Goal: Use online tool/utility: Utilize a website feature to perform a specific function

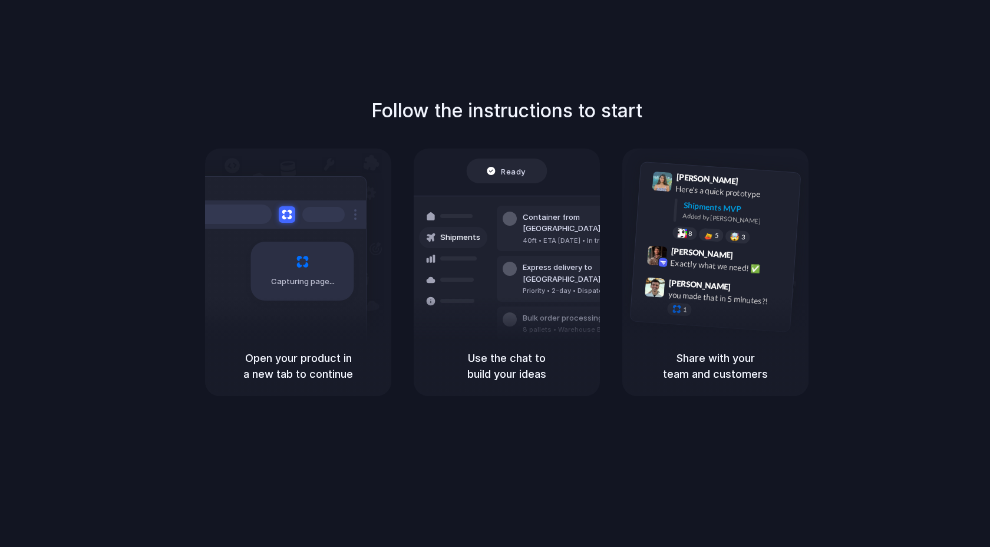
click at [546, 109] on h1 "Follow the instructions to start" at bounding box center [506, 111] width 271 height 28
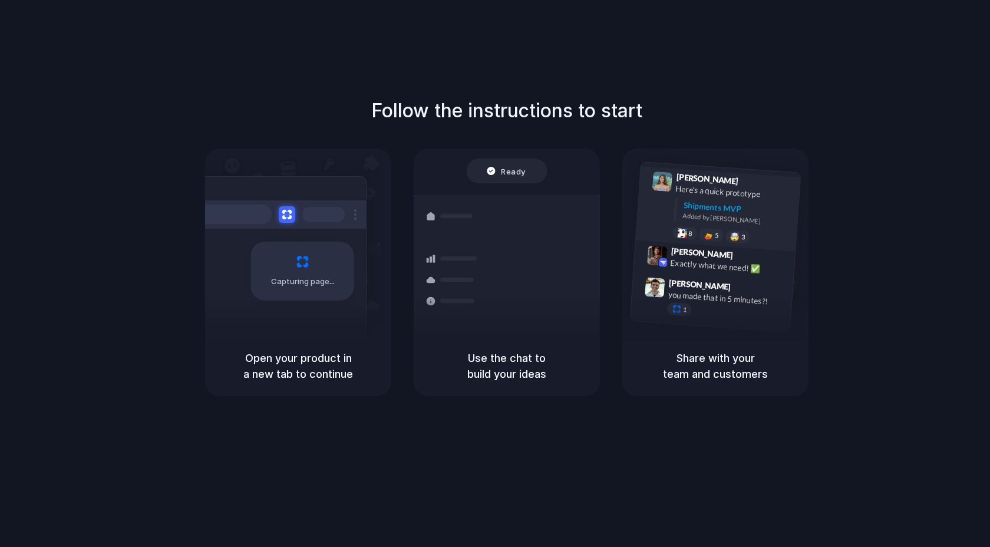
click at [648, 202] on div "[PERSON_NAME] 9:41 AM Here's a quick prototype Shipments MVP Added by [PERSON_N…" at bounding box center [718, 208] width 164 height 85
click at [655, 254] on div at bounding box center [657, 255] width 21 height 21
click at [654, 287] on div at bounding box center [655, 287] width 21 height 21
click at [674, 311] on div at bounding box center [677, 309] width 10 height 10
click at [674, 310] on div at bounding box center [677, 309] width 10 height 10
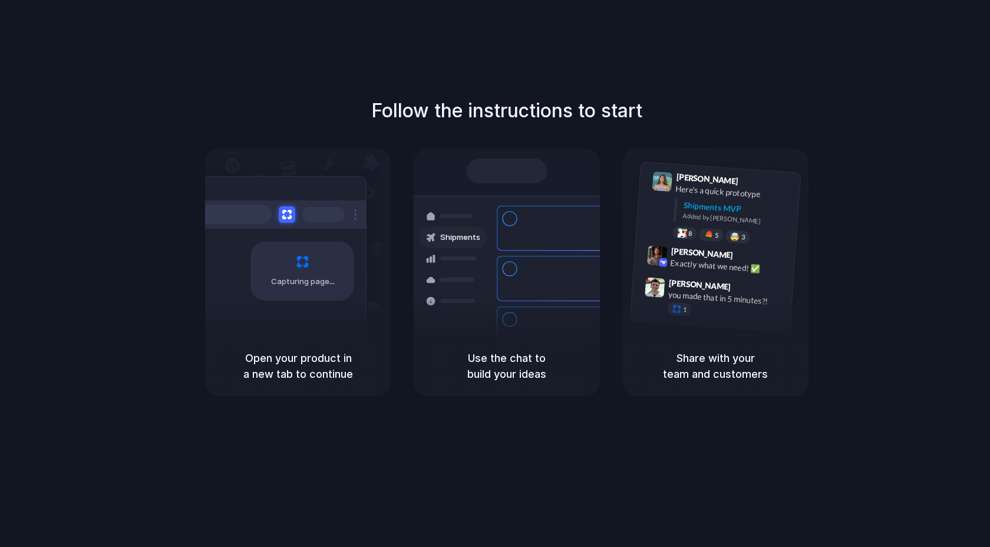
click at [279, 170] on div "Capturing page" at bounding box center [298, 242] width 186 height 187
click at [716, 234] on span "5" at bounding box center [717, 235] width 4 height 6
click at [696, 274] on div "[PERSON_NAME] 9:42 AM Exactly what we need! ✅" at bounding box center [715, 261] width 162 height 43
click at [696, 265] on div "Exactly what we need! ✅" at bounding box center [729, 266] width 118 height 20
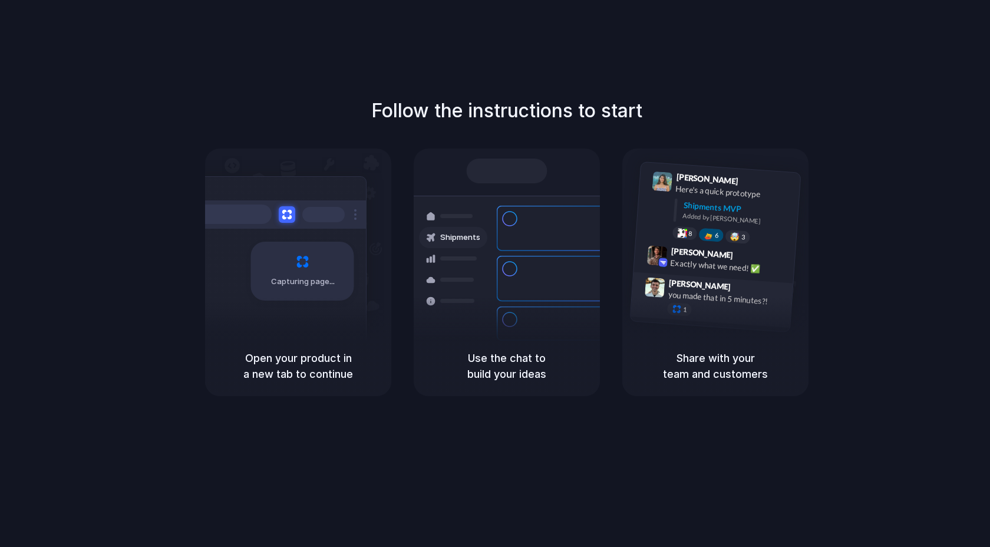
click at [696, 304] on div "1" at bounding box center [726, 312] width 118 height 21
click at [684, 310] on span "1" at bounding box center [685, 309] width 4 height 6
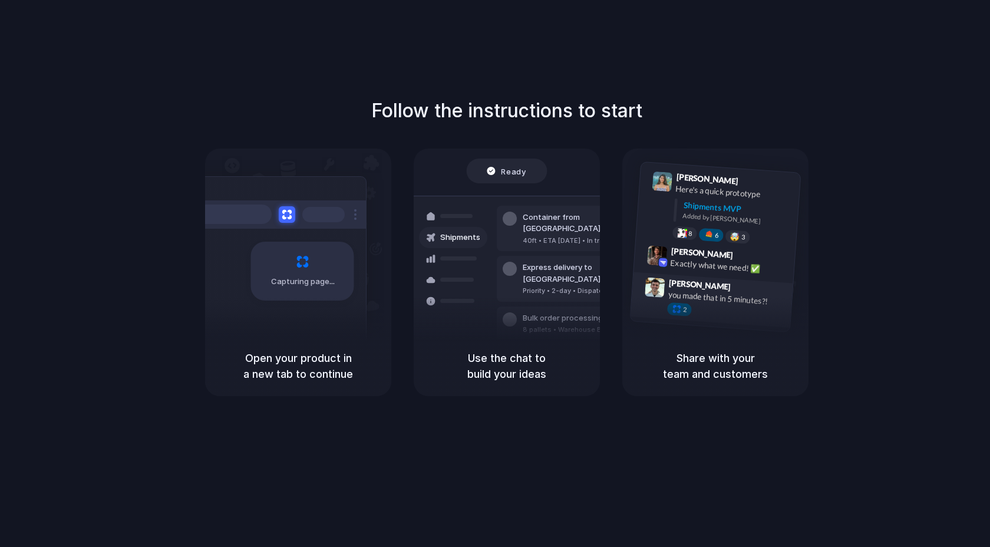
click at [676, 310] on div at bounding box center [677, 309] width 10 height 10
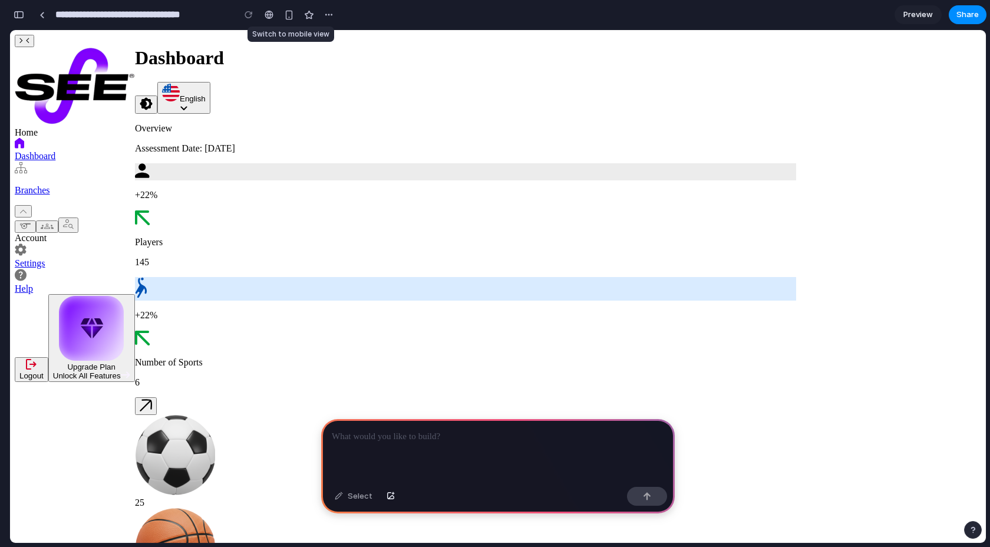
click at [294, 22] on div at bounding box center [289, 15] width 18 height 18
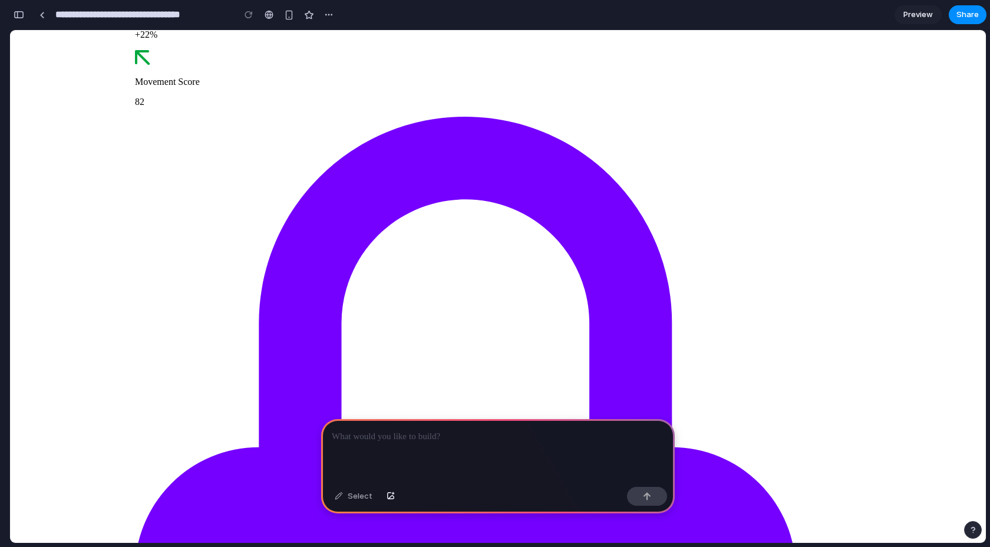
scroll to position [972, 0]
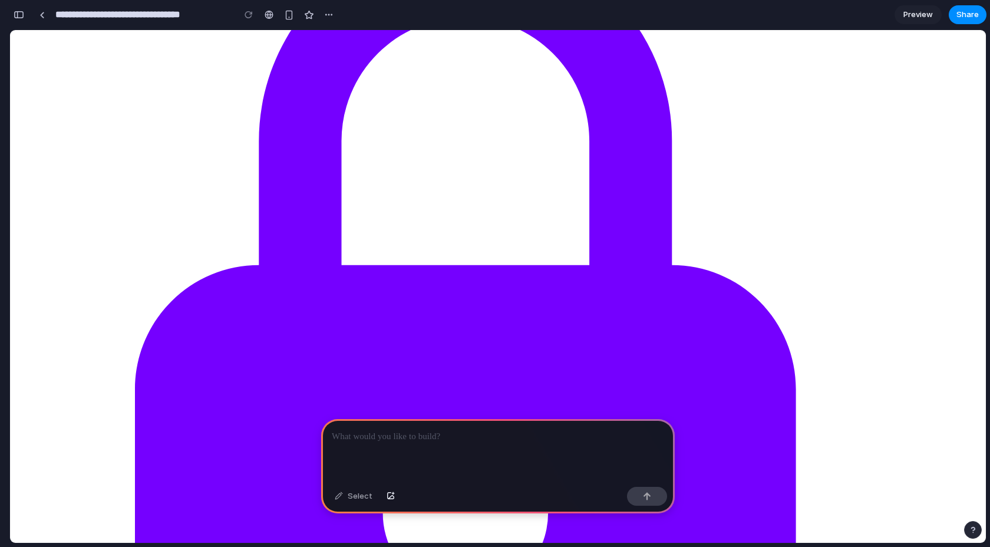
click at [416, 462] on div at bounding box center [498, 450] width 354 height 63
click at [367, 499] on div "Select" at bounding box center [354, 496] width 50 height 19
click at [355, 500] on div "Select" at bounding box center [354, 496] width 50 height 19
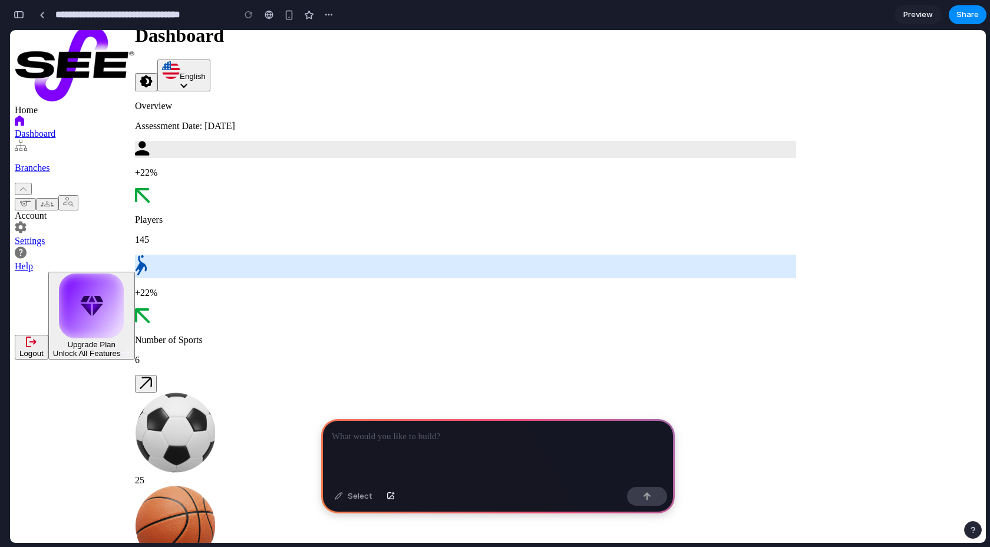
scroll to position [0, 0]
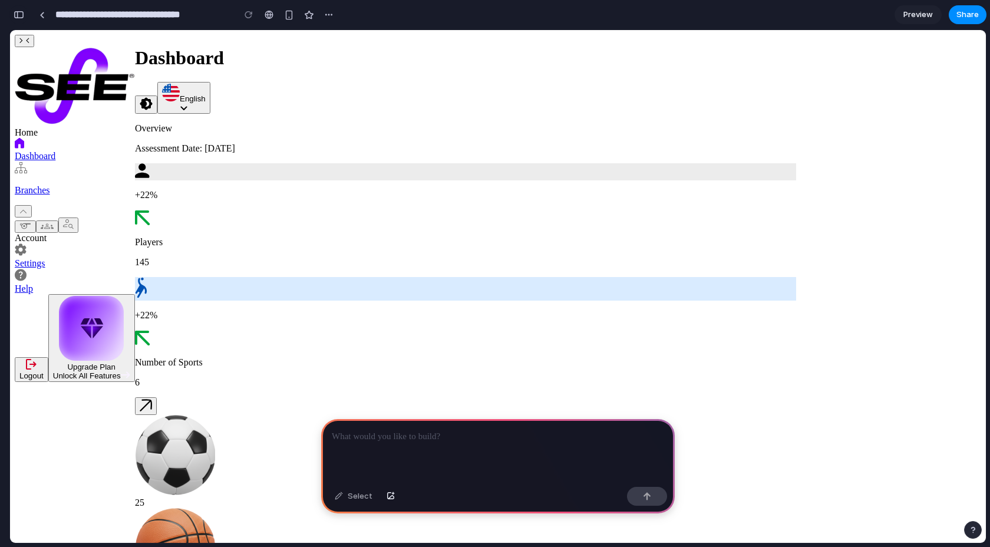
click at [15, 18] on div "button" at bounding box center [19, 15] width 11 height 8
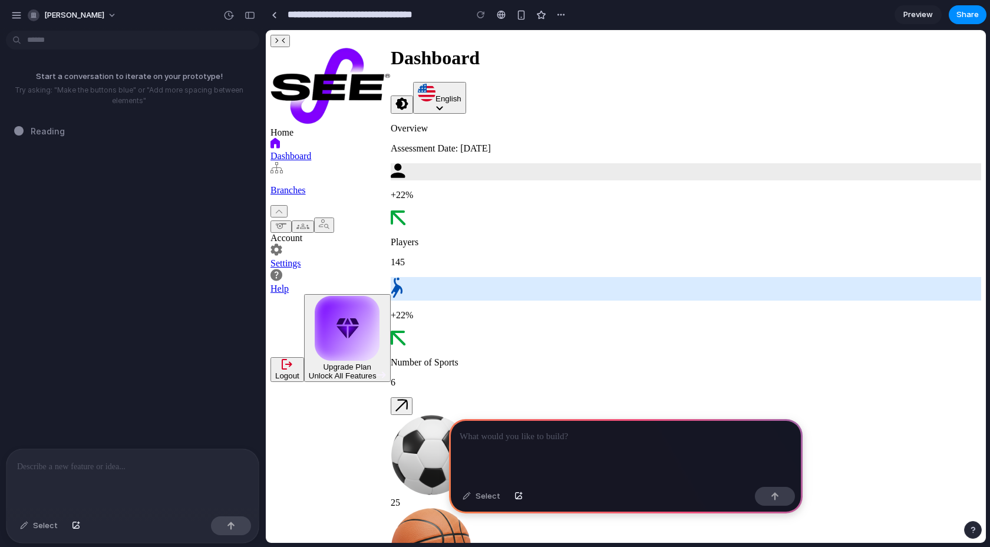
click at [95, 472] on p at bounding box center [132, 467] width 231 height 14
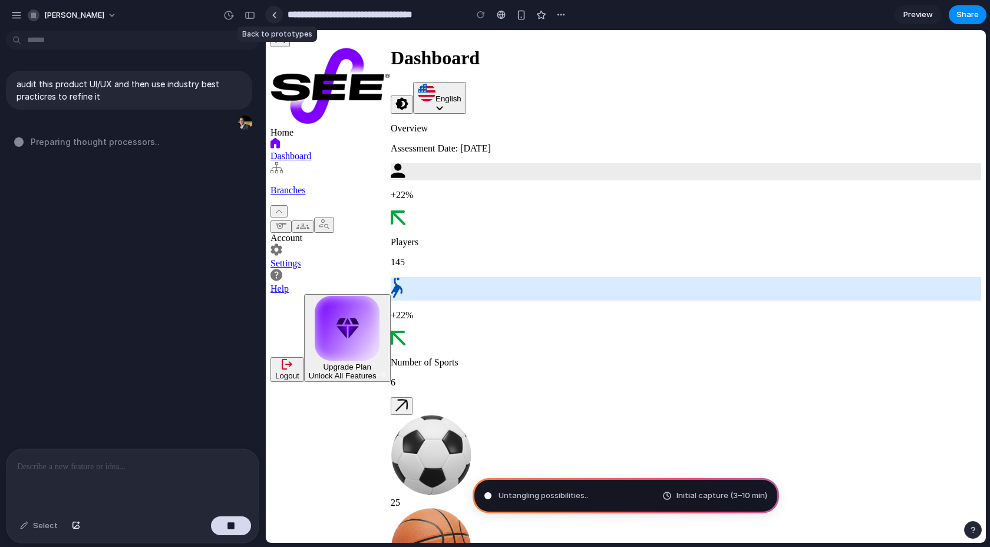
click at [275, 12] on div at bounding box center [274, 15] width 5 height 6
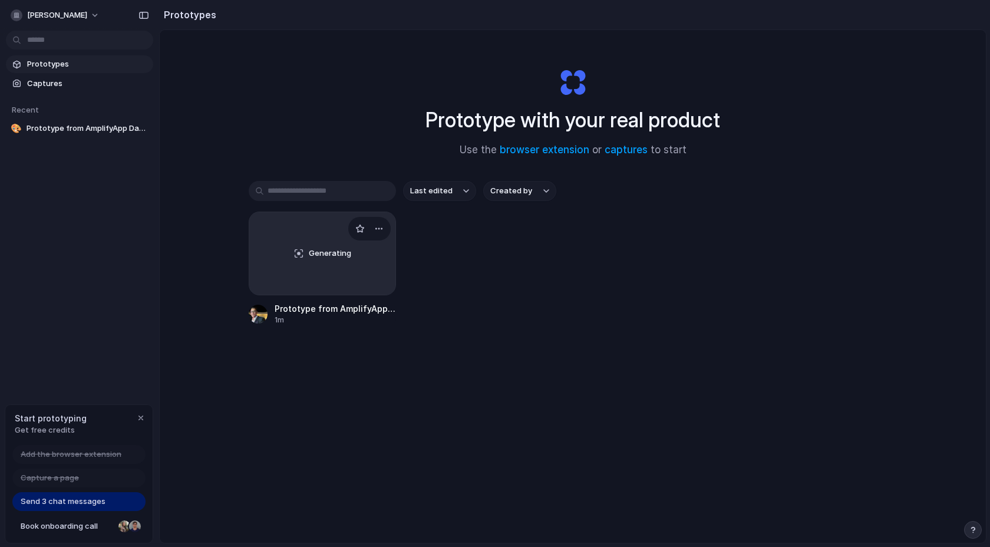
click at [354, 286] on div "Generating" at bounding box center [322, 253] width 146 height 83
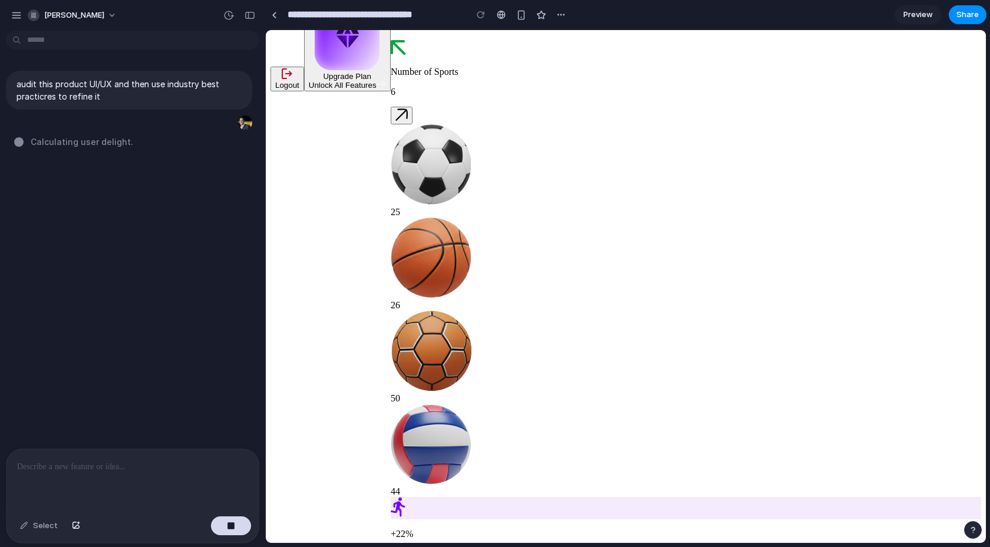
scroll to position [528, 0]
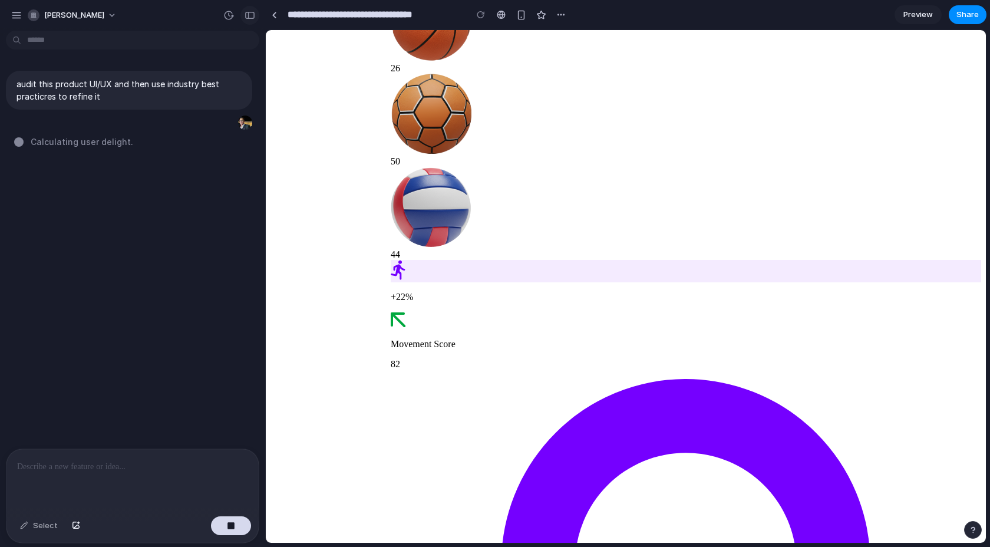
click at [251, 14] on div "button" at bounding box center [250, 15] width 11 height 8
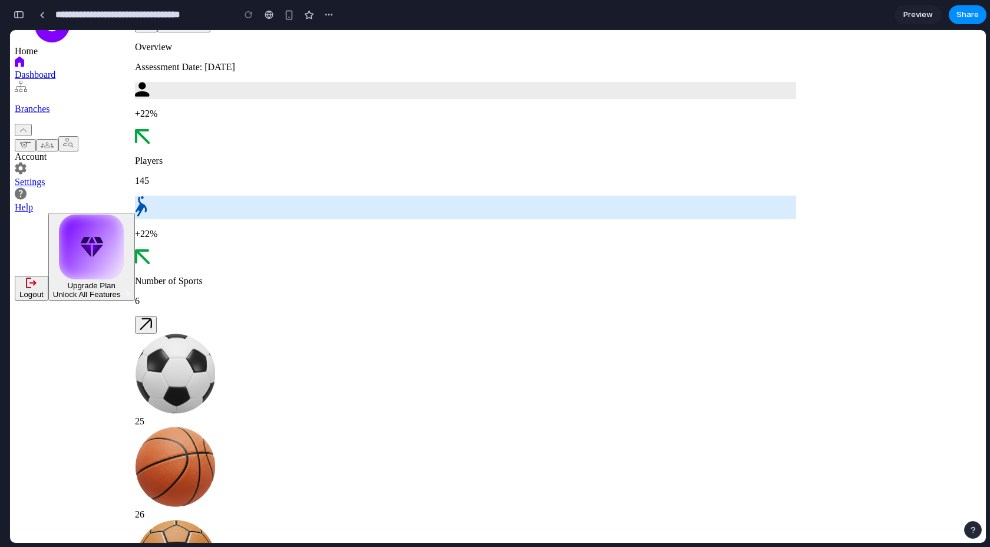
scroll to position [67, 0]
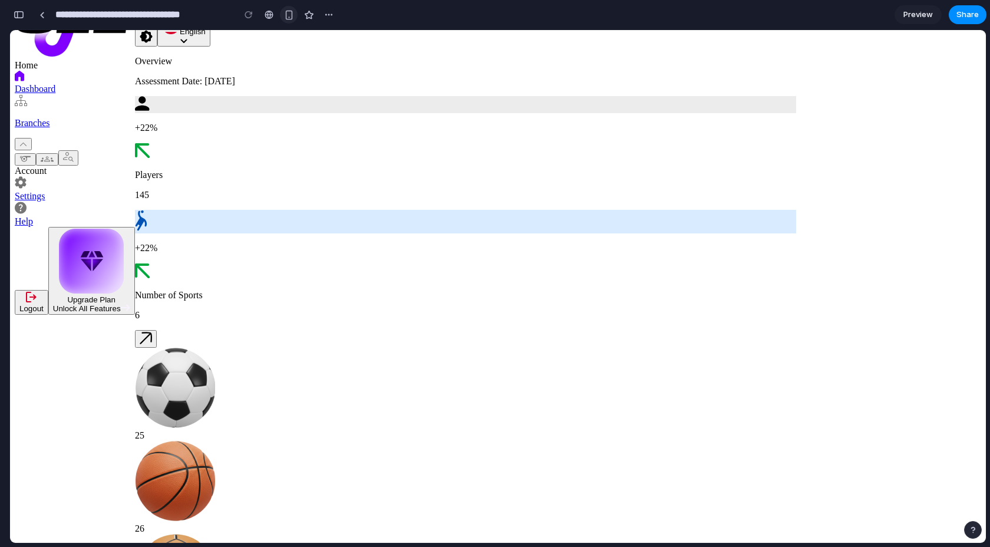
click at [288, 11] on div "button" at bounding box center [289, 15] width 10 height 10
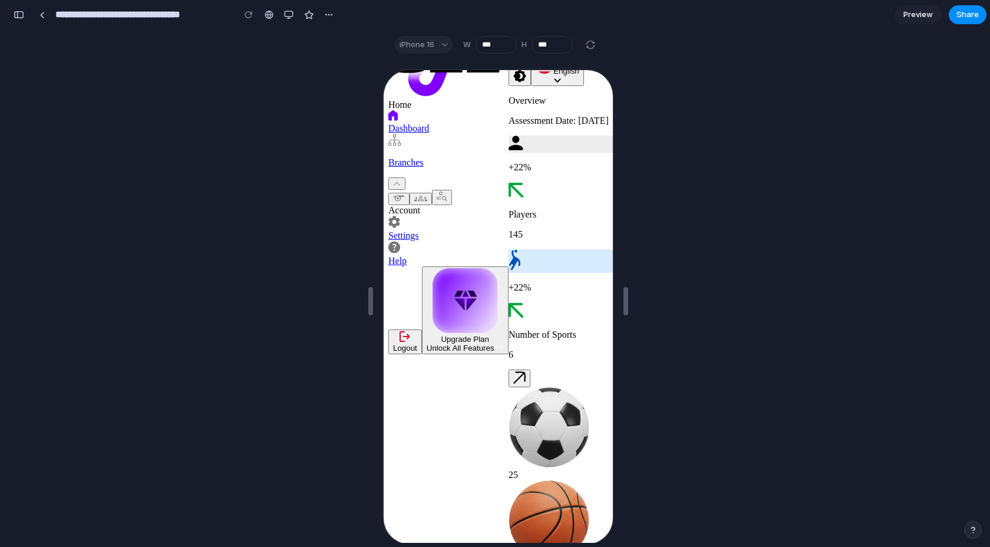
scroll to position [146, 0]
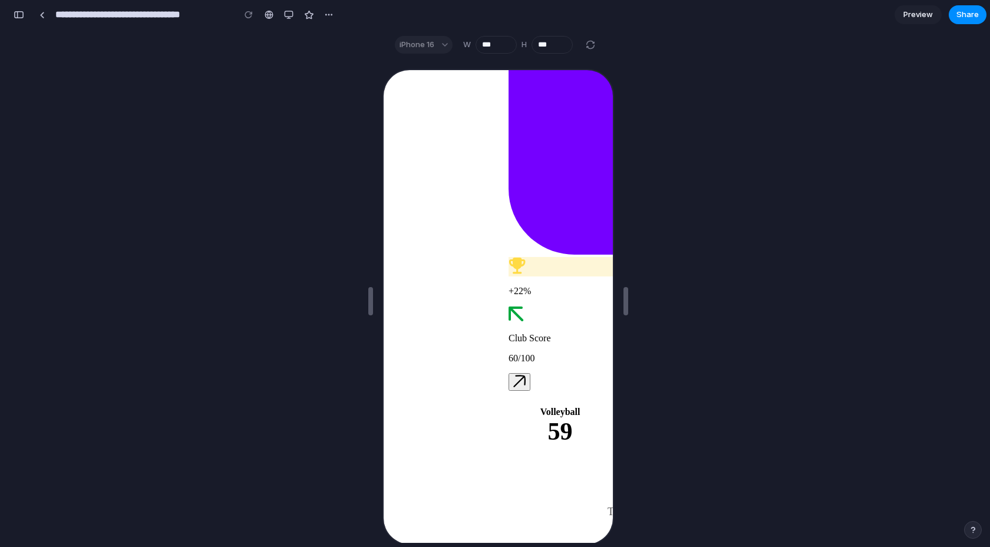
scroll to position [1132, 0]
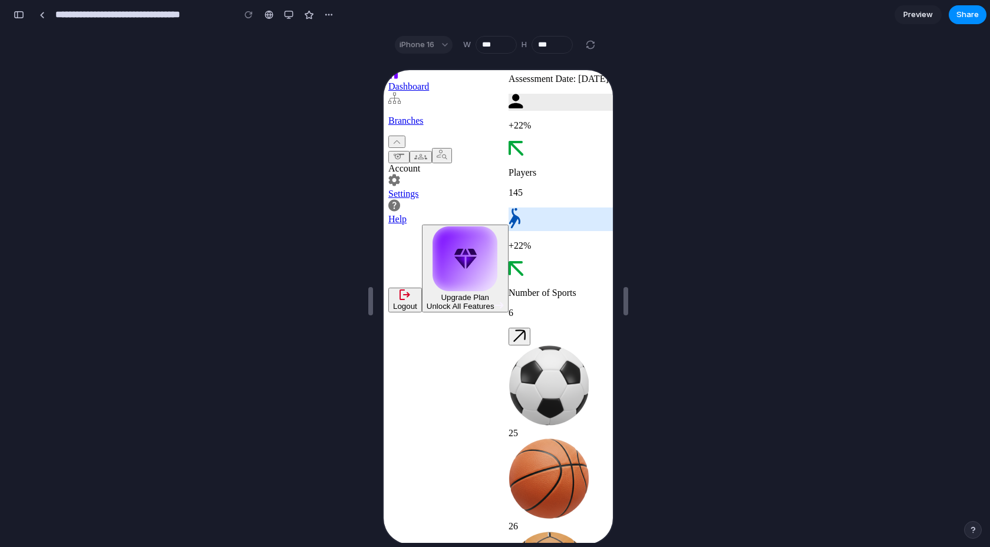
scroll to position [0, 0]
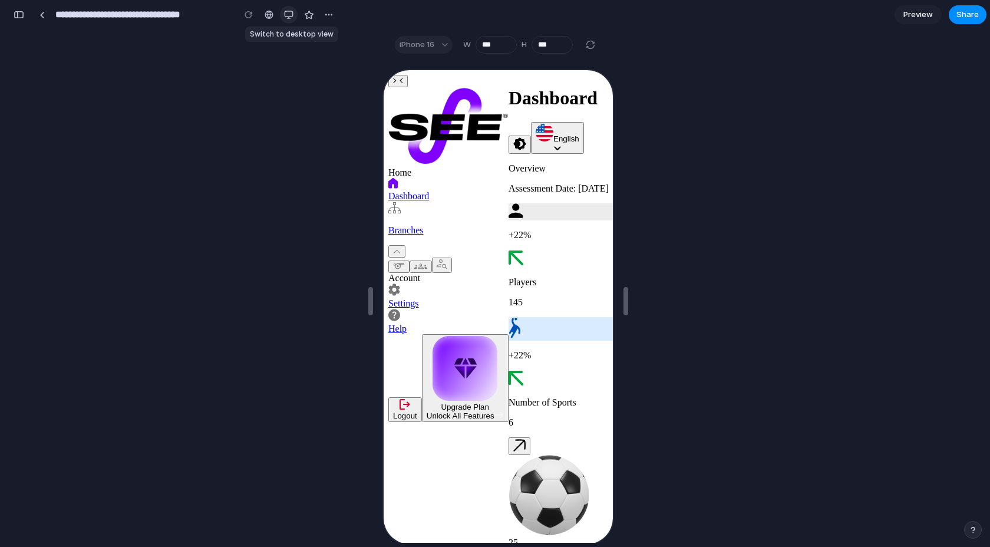
click at [288, 9] on button "button" at bounding box center [289, 15] width 18 height 18
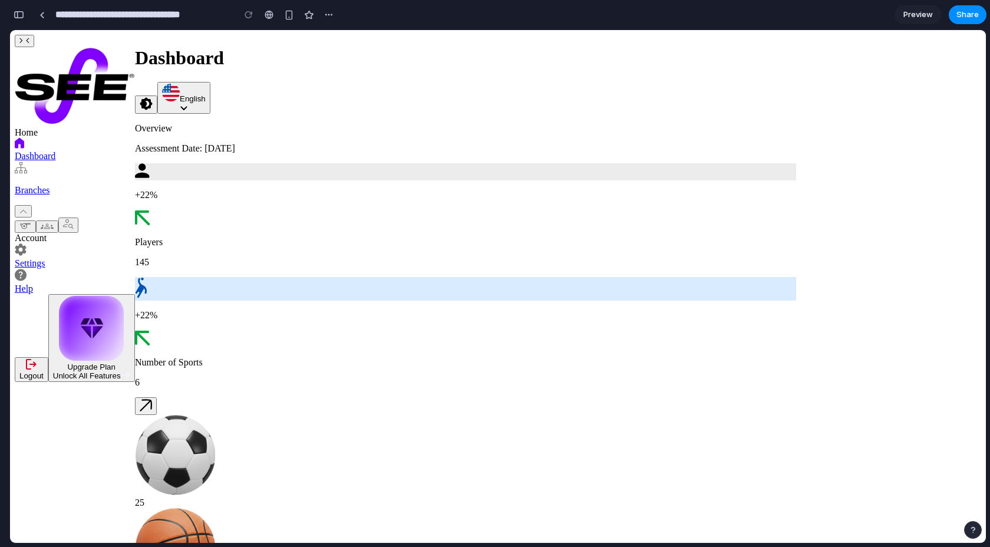
click at [22, 18] on div "button" at bounding box center [19, 15] width 11 height 8
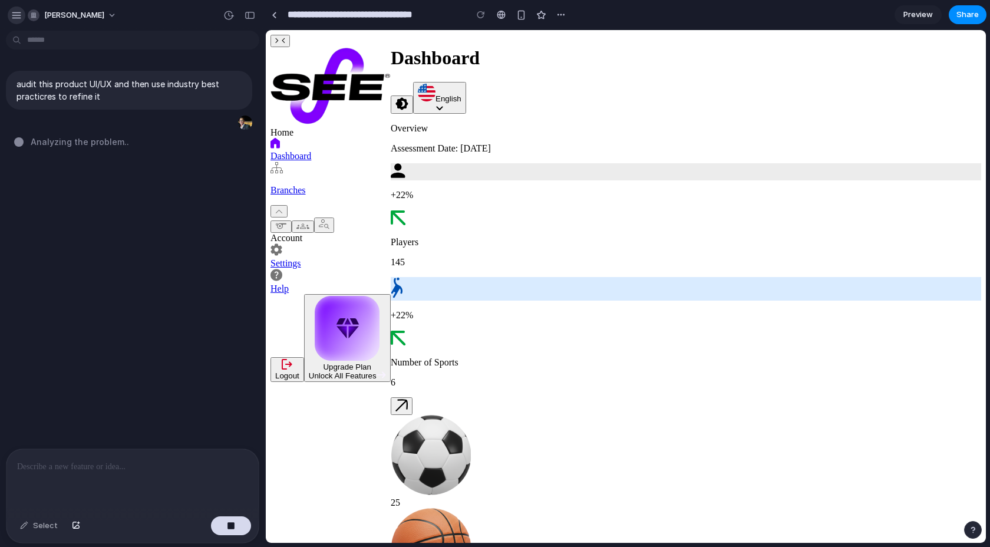
click at [15, 15] on div "button" at bounding box center [16, 15] width 11 height 11
type input "**********"
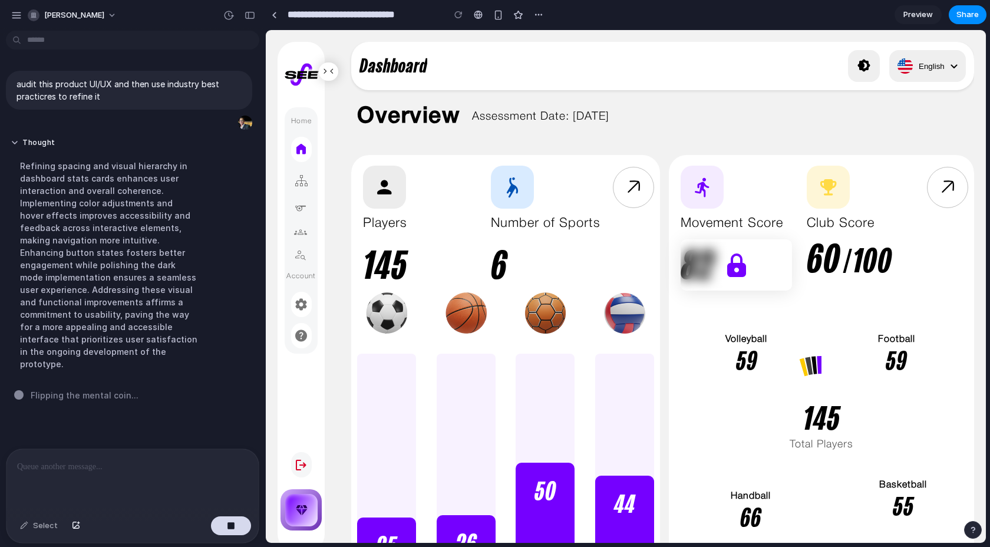
click at [741, 261] on icon at bounding box center [736, 265] width 19 height 24
click at [740, 261] on icon at bounding box center [736, 265] width 19 height 24
click at [740, 262] on icon at bounding box center [736, 265] width 19 height 24
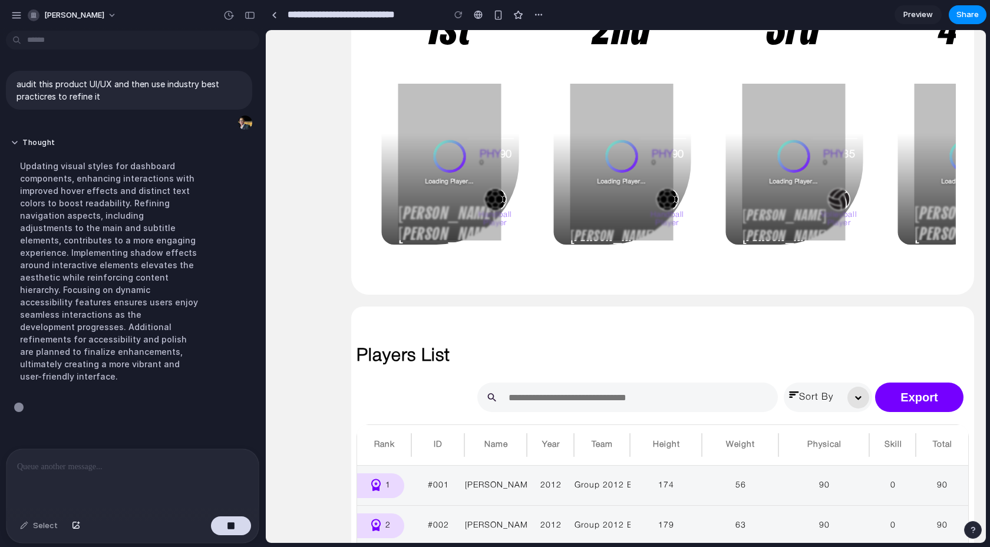
scroll to position [693, 0]
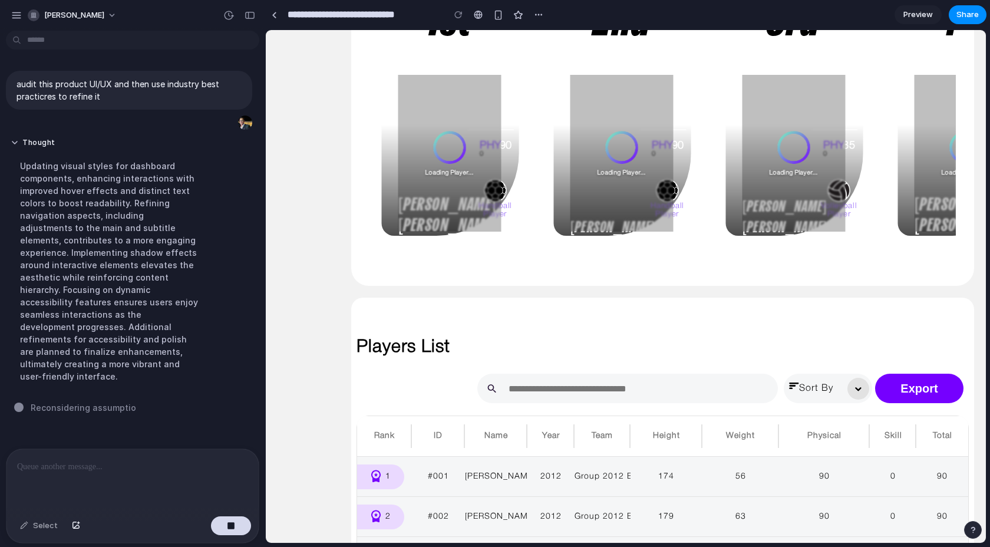
click at [858, 385] on button "button" at bounding box center [859, 389] width 22 height 22
click at [860, 392] on button "button" at bounding box center [859, 389] width 22 height 22
click at [693, 360] on div "Players List" at bounding box center [663, 347] width 612 height 52
click at [693, 376] on div at bounding box center [627, 388] width 301 height 29
click at [688, 385] on input "text" at bounding box center [641, 388] width 267 height 11
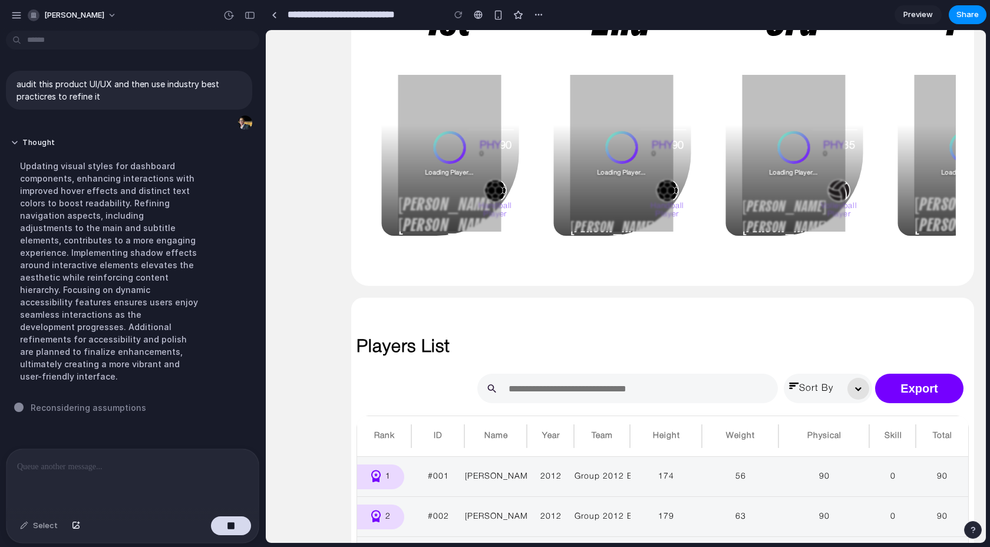
click at [687, 385] on input "text" at bounding box center [641, 388] width 267 height 11
click at [677, 334] on div "Players List" at bounding box center [663, 347] width 612 height 52
click at [571, 384] on input "text" at bounding box center [641, 388] width 267 height 11
click at [674, 358] on div "Players List" at bounding box center [663, 347] width 612 height 52
click at [776, 402] on div "Sort By Export" at bounding box center [663, 388] width 612 height 29
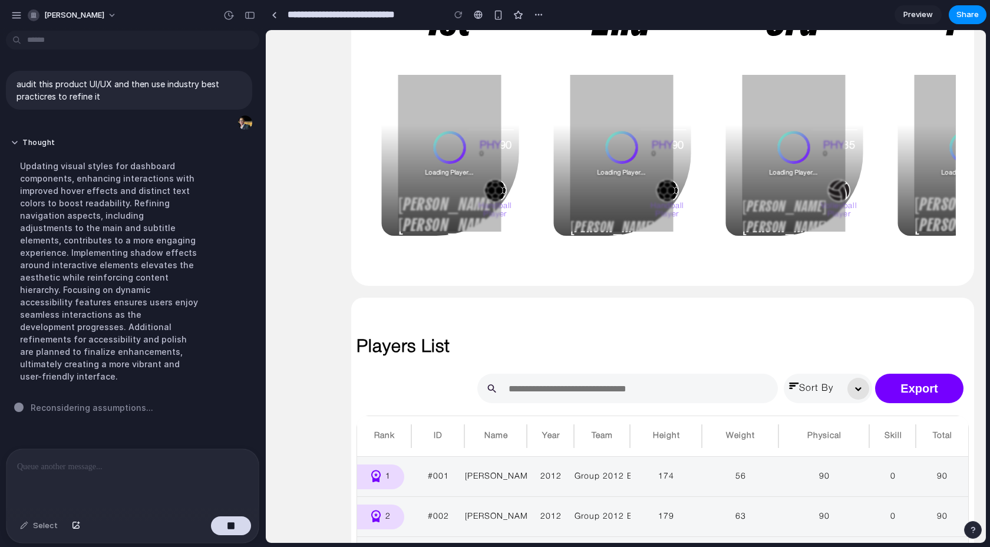
click at [765, 402] on div at bounding box center [627, 388] width 301 height 29
click at [765, 393] on input "text" at bounding box center [641, 388] width 267 height 11
click at [856, 387] on icon "button" at bounding box center [859, 389] width 6 height 4
click at [830, 299] on div "Players List Sort By Export Rank ID Name Year Team Height Weight Physical Skill…" at bounding box center [662, 531] width 623 height 466
click at [607, 377] on div at bounding box center [627, 388] width 301 height 29
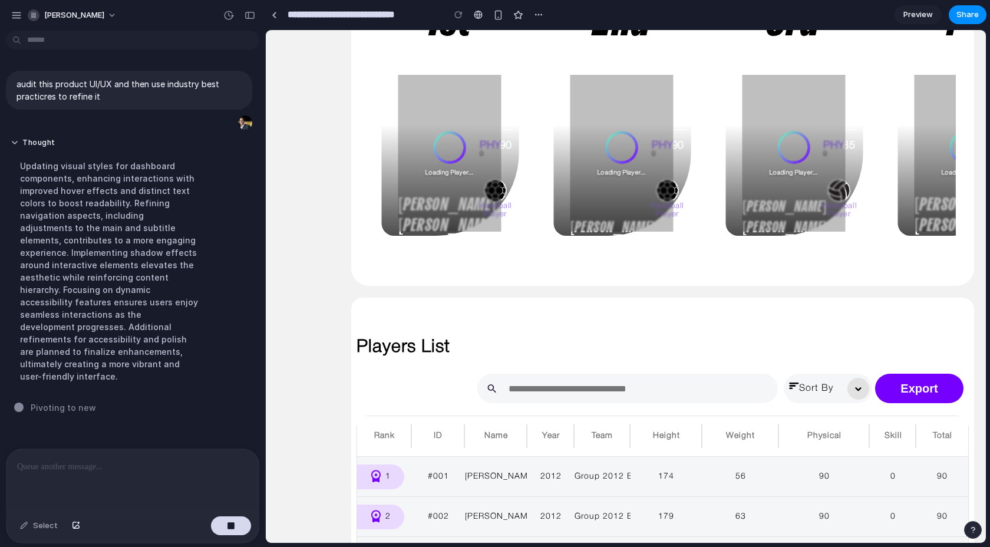
click at [607, 383] on input "text" at bounding box center [641, 388] width 267 height 11
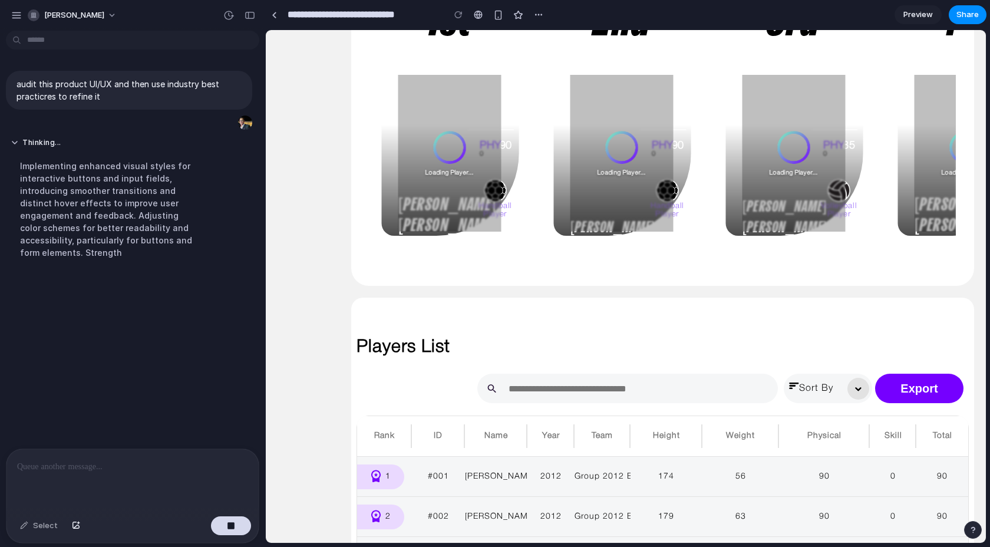
click at [554, 354] on p "Players List" at bounding box center [663, 347] width 612 height 17
click at [386, 475] on div "1" at bounding box center [380, 477] width 47 height 25
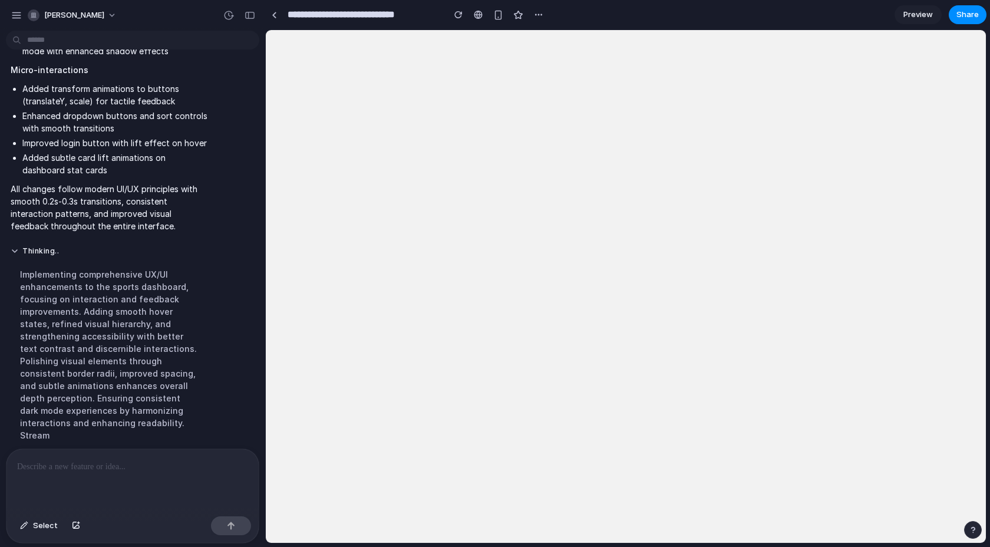
scroll to position [0, 0]
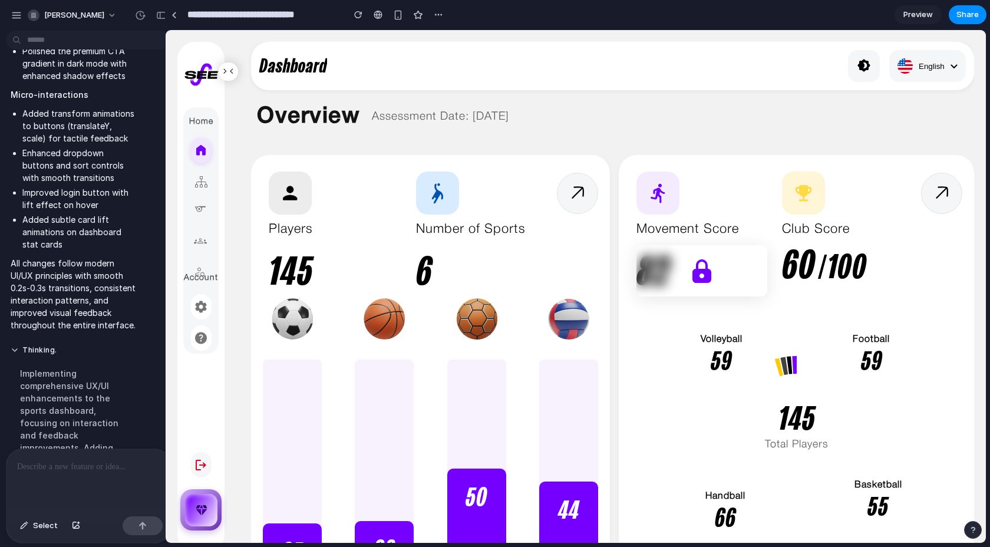
drag, startPoint x: 263, startPoint y: 247, endPoint x: 138, endPoint y: 241, distance: 125.7
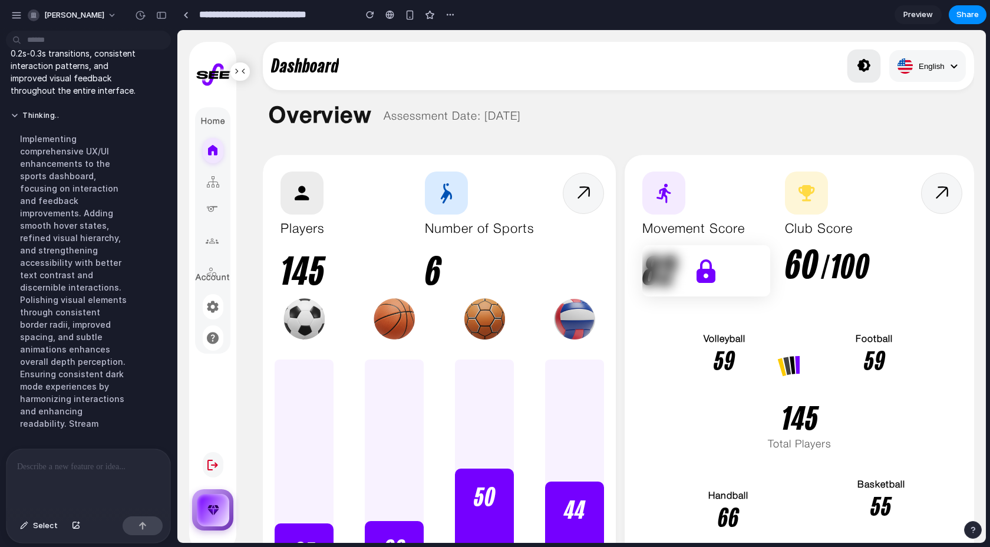
click at [869, 65] on icon at bounding box center [864, 64] width 13 height 13
click at [934, 64] on div "English" at bounding box center [921, 66] width 48 height 16
click at [936, 114] on div "Overview Assessment Date: 10/9/2025" at bounding box center [618, 116] width 711 height 29
click at [936, 80] on button "English" at bounding box center [928, 66] width 78 height 32
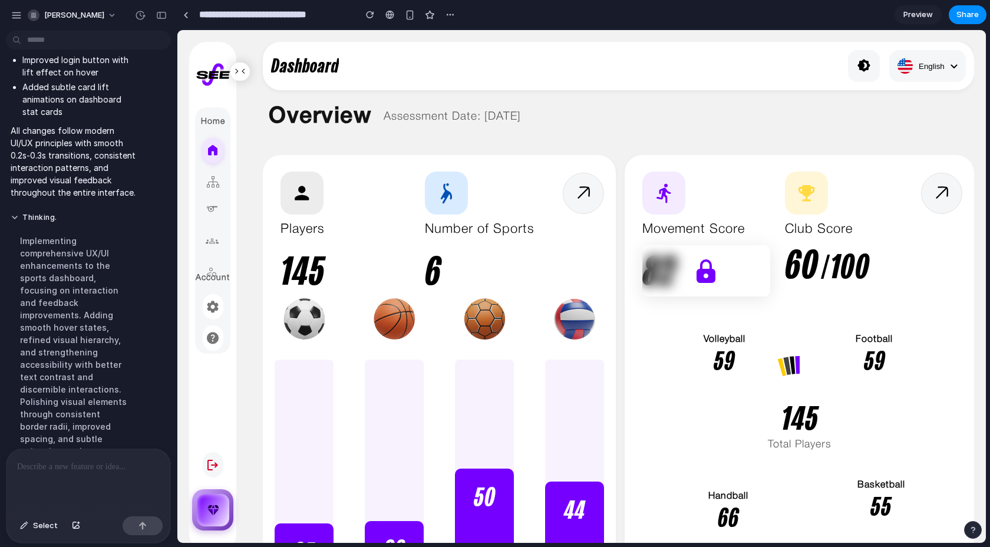
scroll to position [1214, 0]
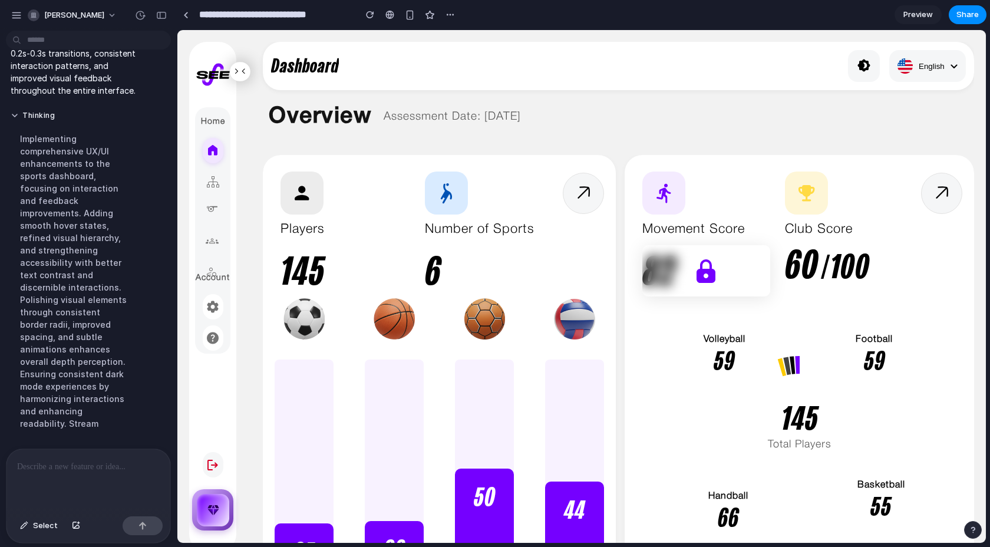
click at [244, 73] on icon at bounding box center [240, 71] width 11 height 6
click at [243, 74] on button at bounding box center [240, 71] width 21 height 19
click at [16, 113] on button "Thinking .." at bounding box center [74, 116] width 126 height 10
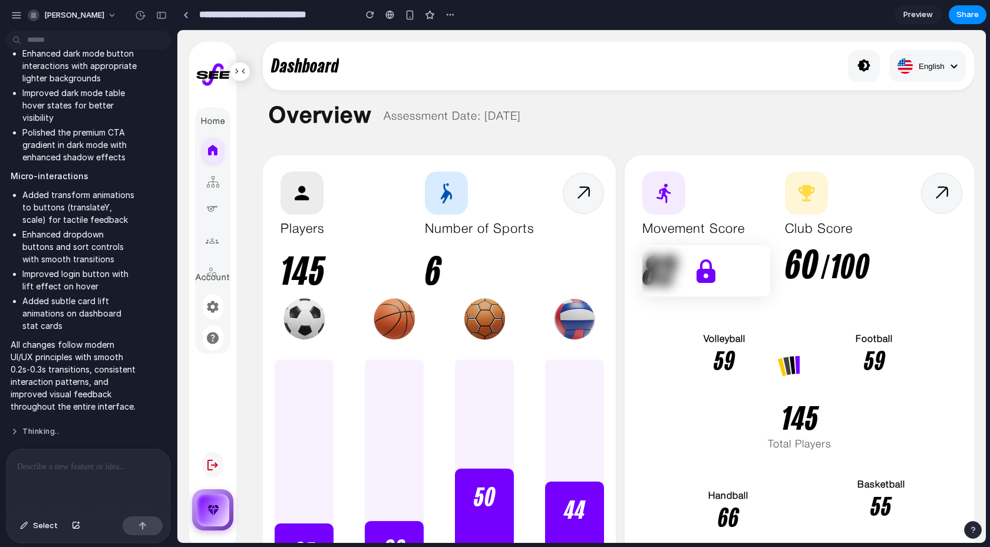
click at [36, 429] on button "Thinking .." at bounding box center [74, 432] width 126 height 10
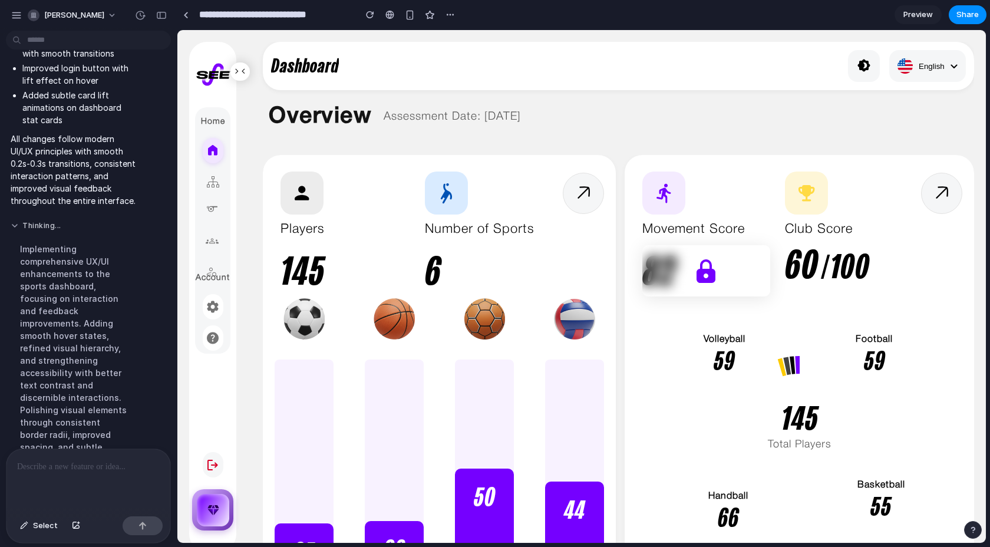
scroll to position [1214, 0]
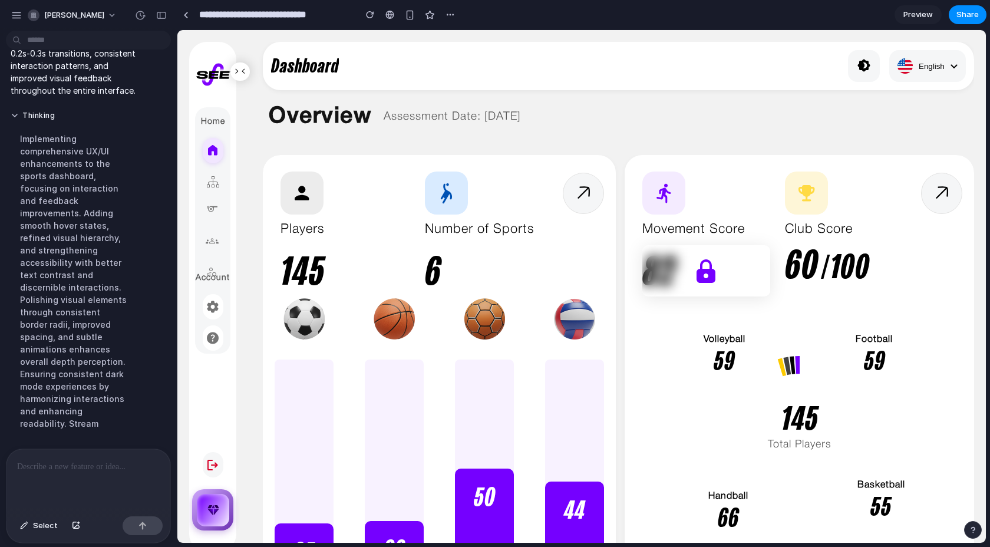
click at [130, 483] on div at bounding box center [88, 480] width 164 height 62
click at [138, 388] on div "Thinking . Implementing comprehensive UX/UI enhancements to the sports dashboar…" at bounding box center [74, 274] width 136 height 340
